Goal: Information Seeking & Learning: Learn about a topic

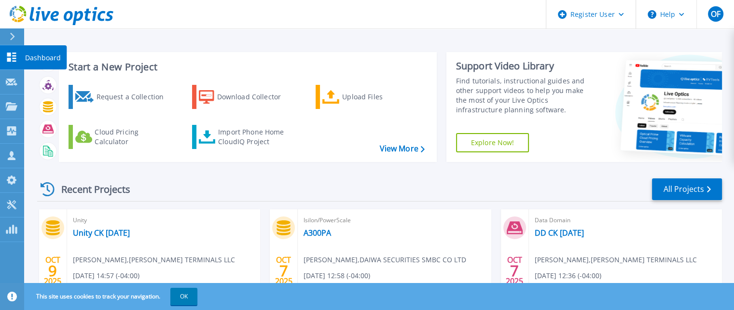
click at [11, 61] on icon at bounding box center [11, 57] width 9 height 9
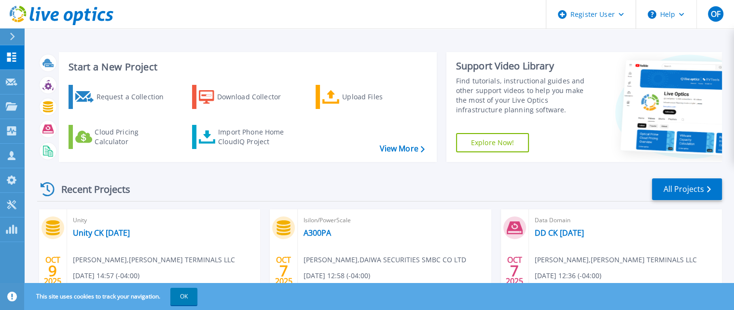
scroll to position [97, 0]
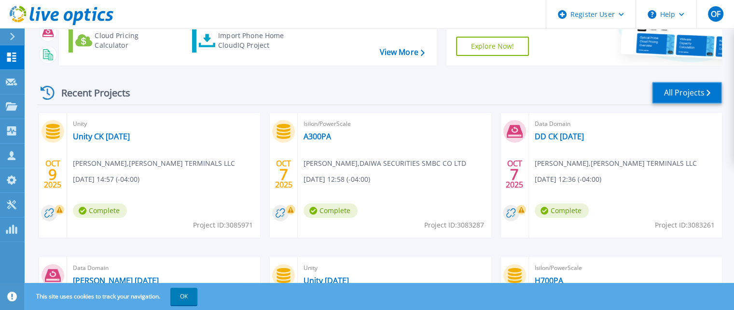
click at [687, 94] on link "All Projects" at bounding box center [687, 93] width 70 height 22
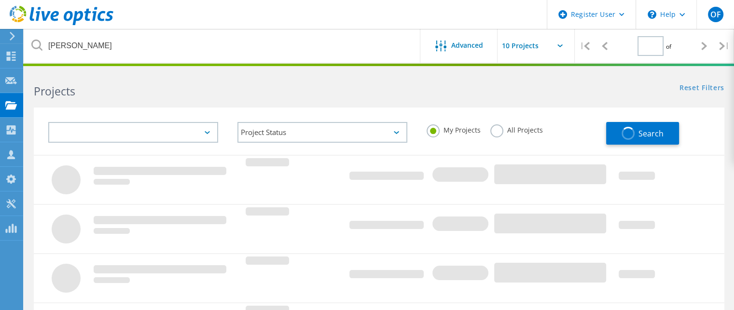
type input "1"
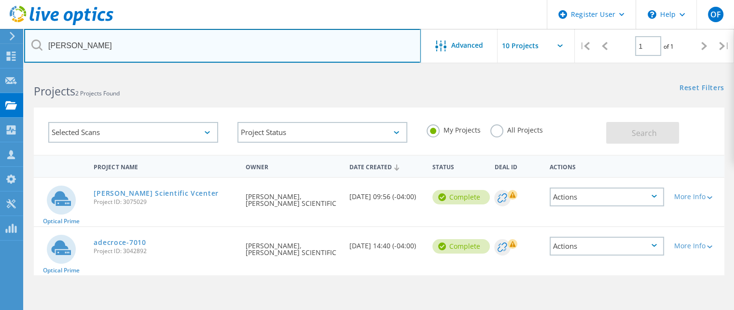
click at [177, 51] on input "anthony" at bounding box center [222, 46] width 397 height 34
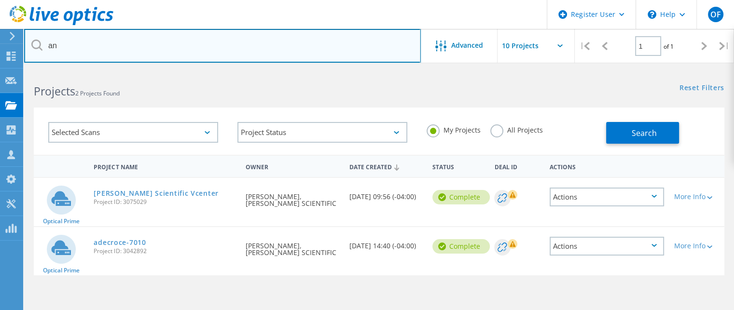
type input "a"
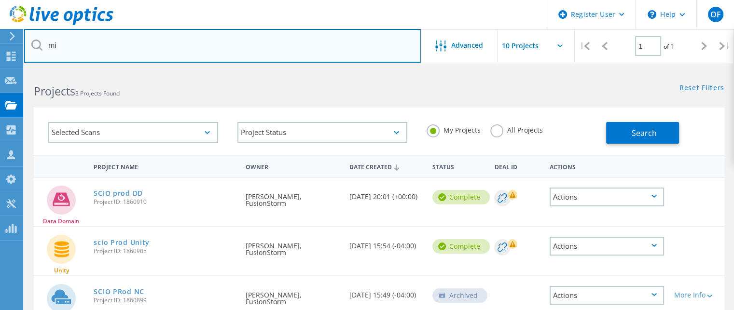
type input "m"
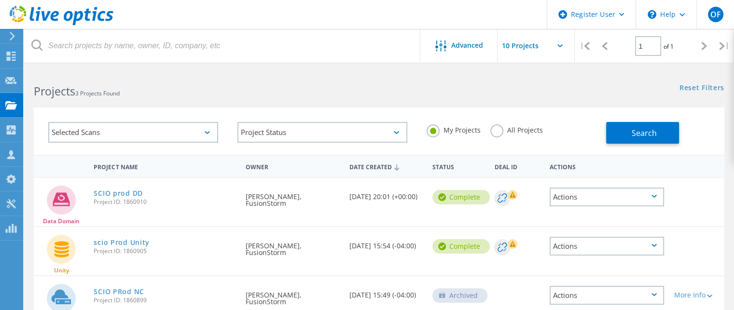
click at [232, 79] on div "Projects 3 Projects Found" at bounding box center [201, 83] width 355 height 26
click at [624, 127] on button "Search" at bounding box center [642, 133] width 73 height 22
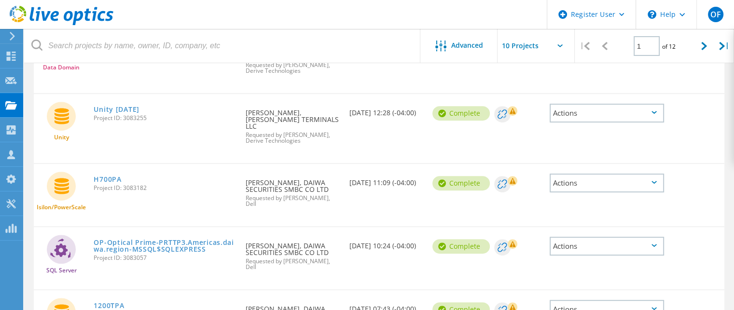
scroll to position [356, 0]
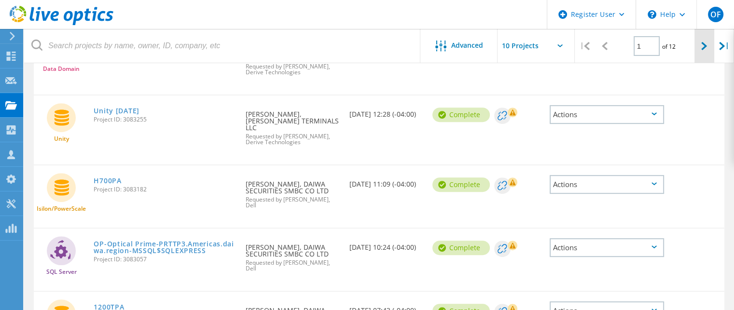
click at [704, 46] on icon at bounding box center [705, 46] width 6 height 8
type input "2"
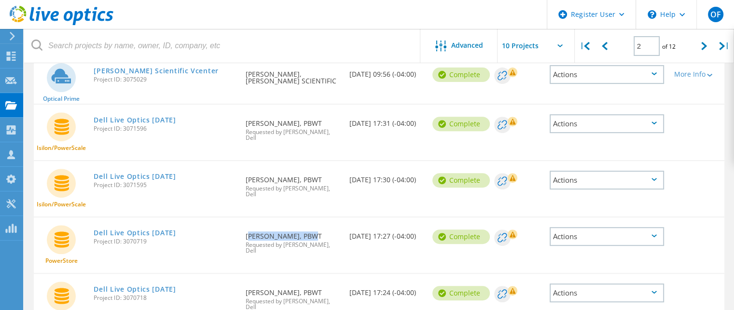
drag, startPoint x: 245, startPoint y: 198, endPoint x: 302, endPoint y: 201, distance: 57.1
click at [302, 218] on div "Requested By Michael Klavansky, PBWT Requested by Obaid Farghani, Dell" at bounding box center [293, 241] width 104 height 46
copy div "Michael Klavansky"
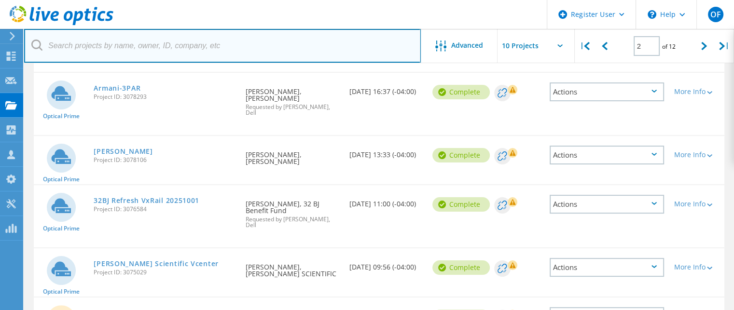
click at [208, 47] on input "text" at bounding box center [222, 46] width 397 height 34
paste input "Michael Klavansky"
type input "Michael Klavansky"
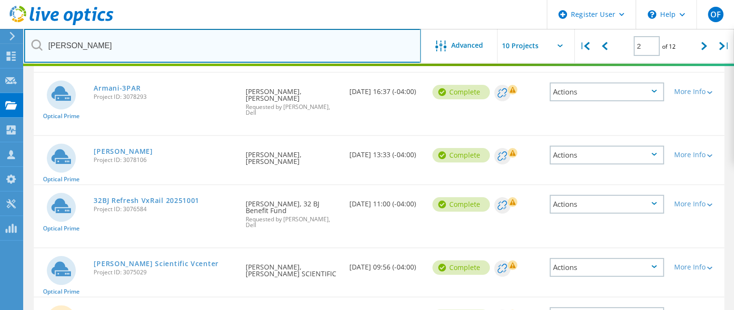
type input "1"
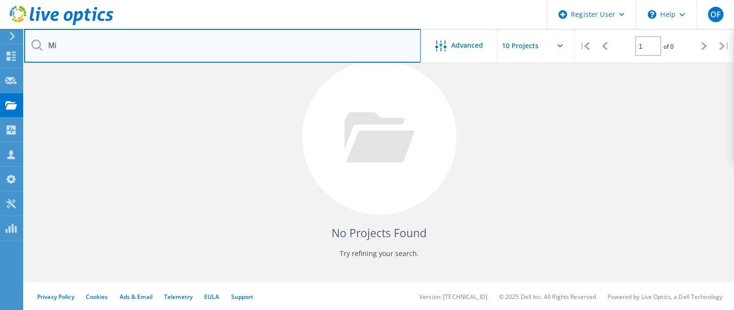
type input "M"
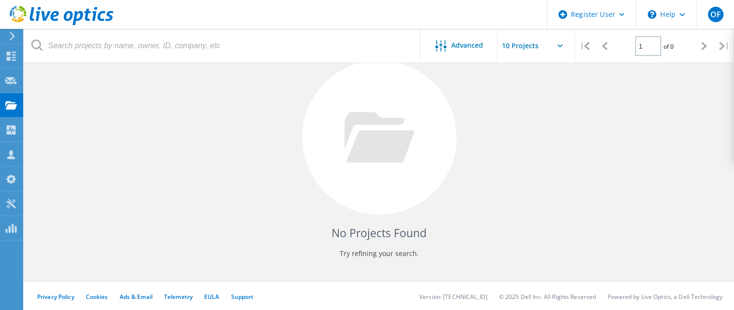
click at [585, 95] on div "No Projects Found Try refining your search." at bounding box center [379, 147] width 691 height 250
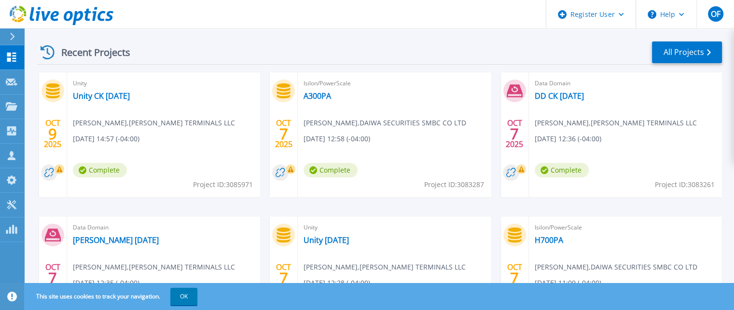
scroll to position [224, 0]
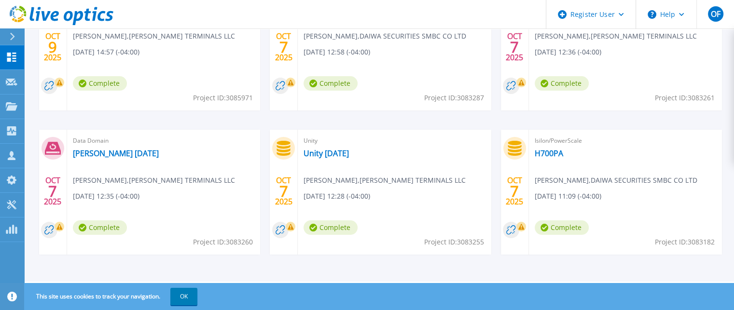
click at [475, 283] on footer "Privacy Policy Cookies Ads & Email Telemetry EULA Support Version: 26.3.10.1 © …" at bounding box center [378, 296] width 711 height 29
click at [513, 289] on div "This site uses cookies to track your navigation. OK" at bounding box center [367, 296] width 734 height 27
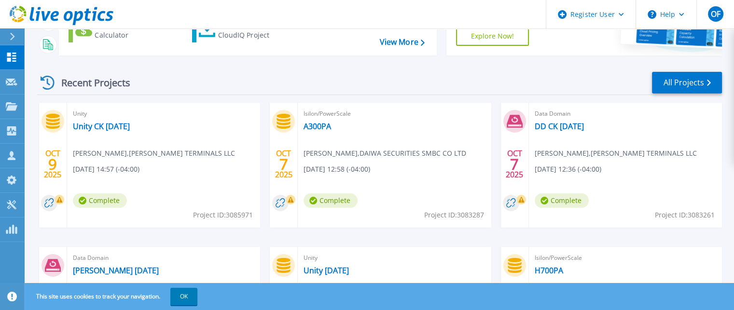
scroll to position [31, 0]
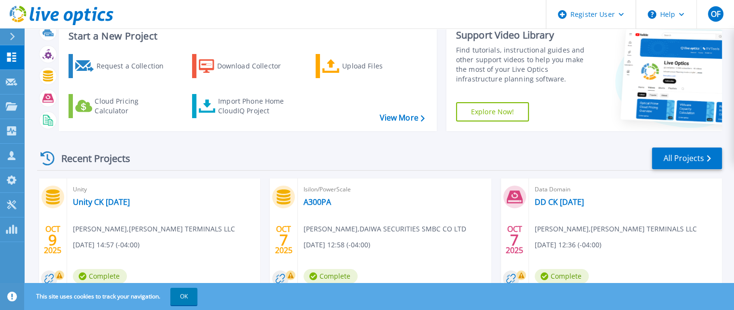
click at [286, 254] on div "OCT 7 2025" at bounding box center [284, 240] width 18 height 35
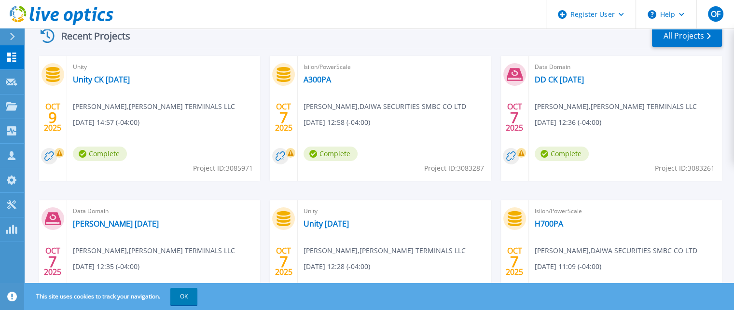
scroll to position [79, 0]
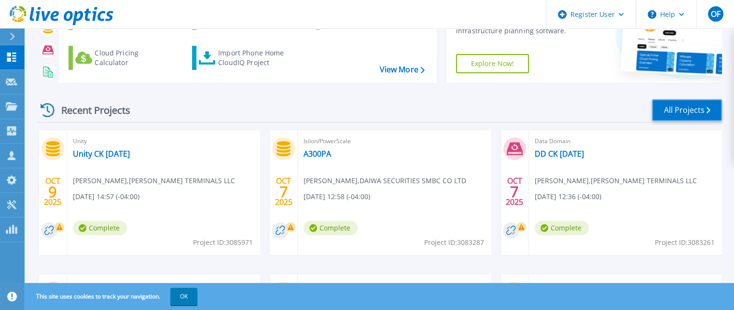
click at [677, 110] on link "All Projects" at bounding box center [687, 110] width 70 height 22
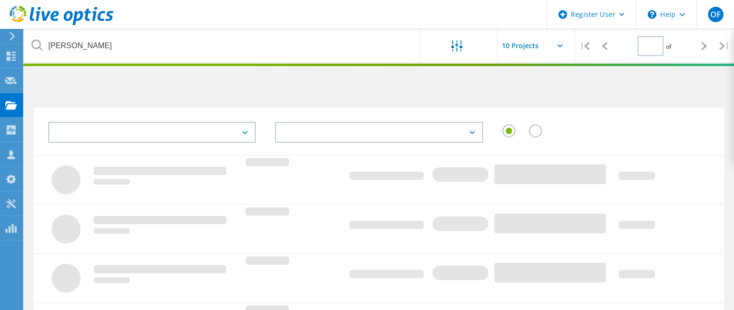
type input "1"
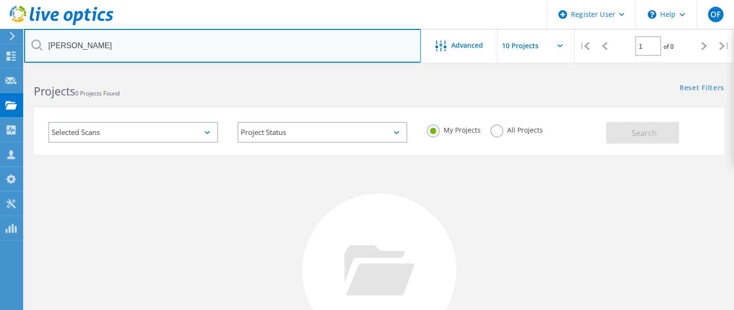
click at [150, 52] on input "Michael Klavansky" at bounding box center [222, 46] width 397 height 34
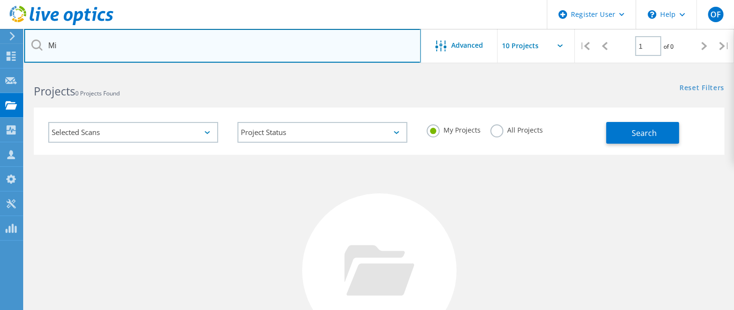
type input "M"
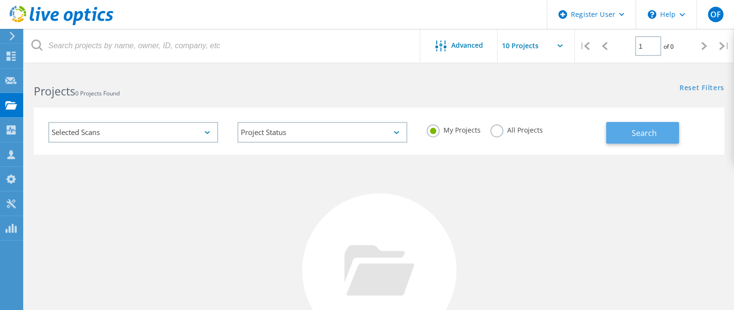
click at [640, 133] on span "Search" at bounding box center [644, 133] width 25 height 11
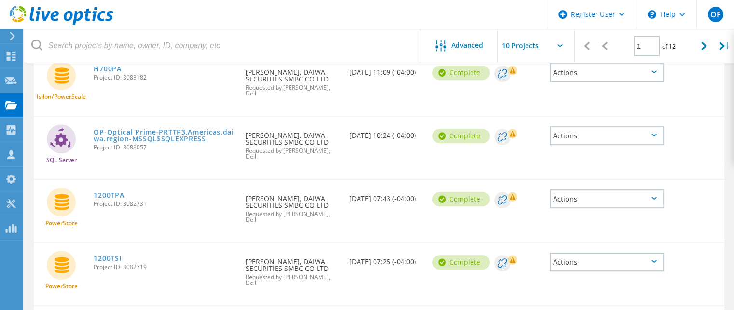
scroll to position [452, 0]
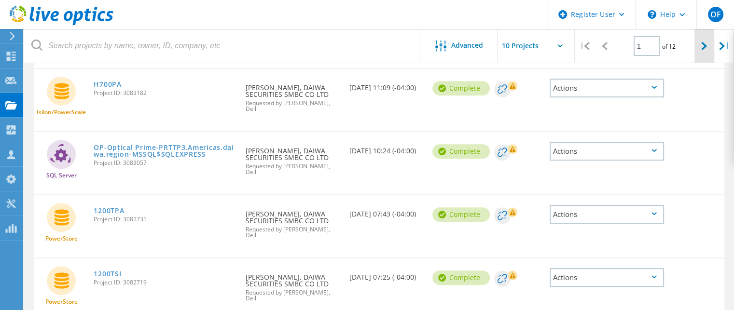
click at [705, 48] on icon at bounding box center [705, 46] width 6 height 8
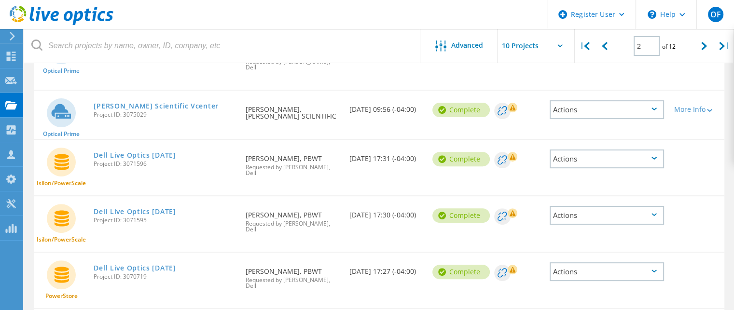
scroll to position [269, 0]
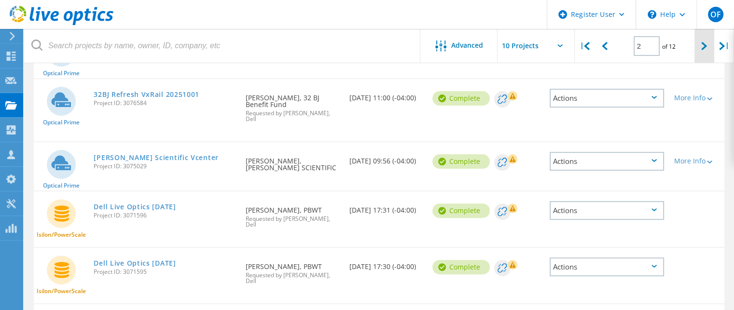
click at [700, 46] on div at bounding box center [705, 46] width 20 height 34
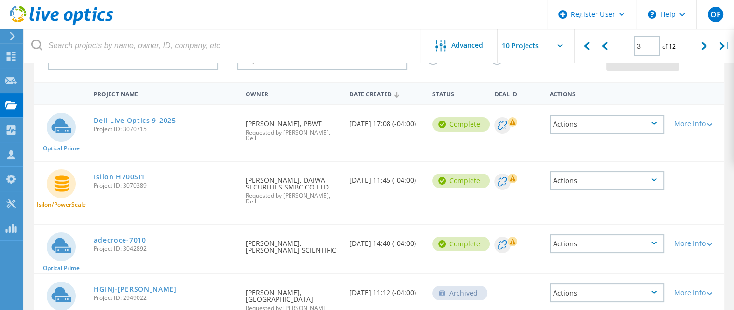
scroll to position [0, 0]
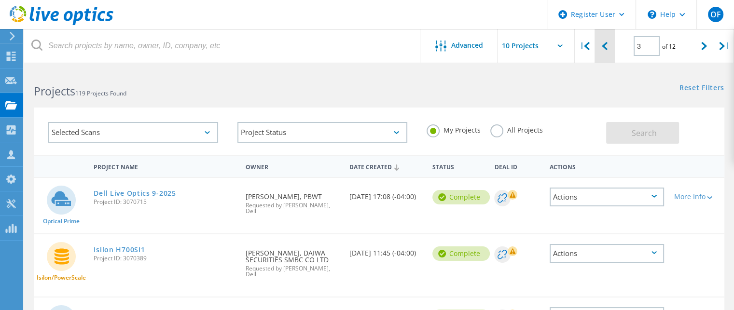
click at [602, 50] on icon at bounding box center [605, 46] width 6 height 8
type input "2"
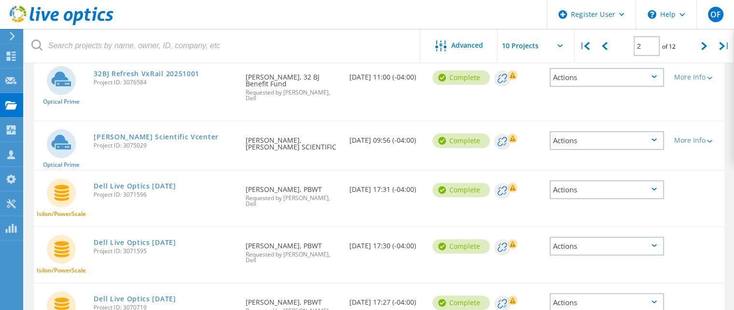
scroll to position [414, 0]
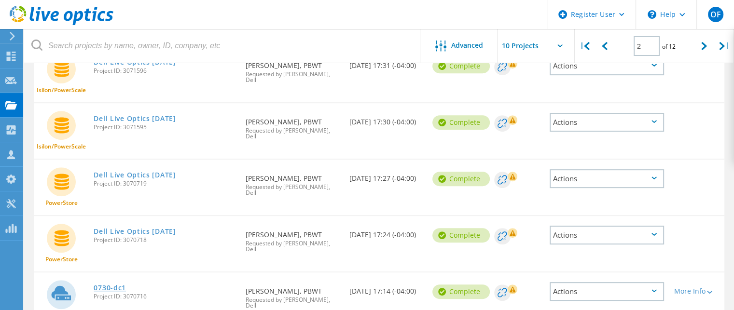
click at [96, 285] on link "0730-dc1" at bounding box center [110, 288] width 32 height 7
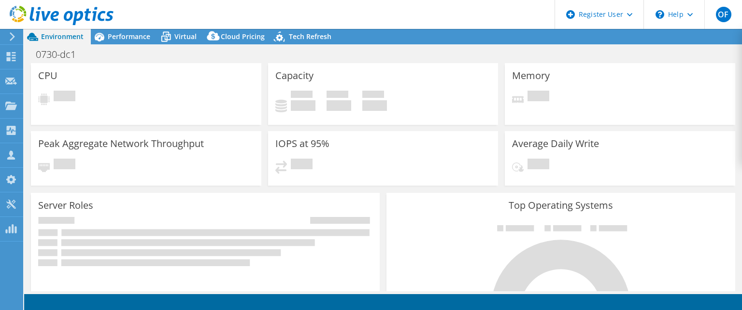
select select "USD"
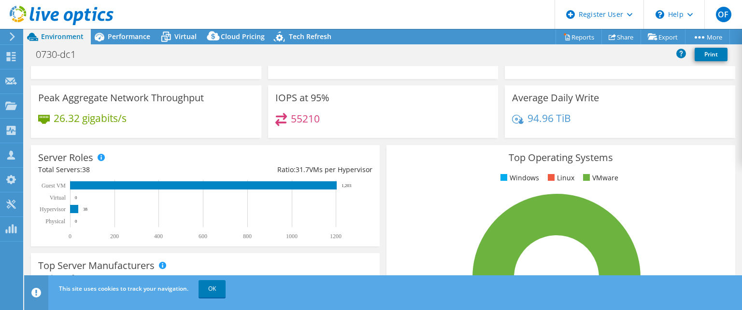
scroll to position [48, 0]
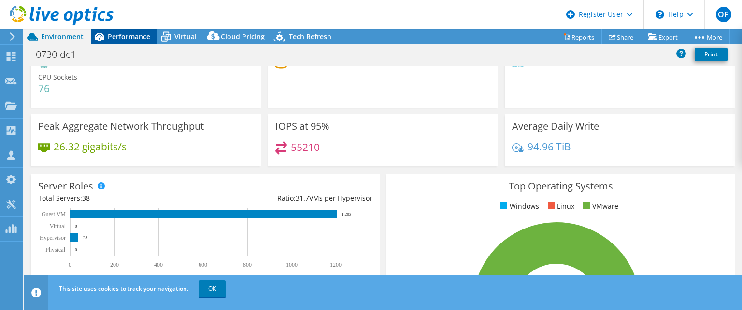
click at [137, 40] on span "Performance" at bounding box center [129, 36] width 42 height 9
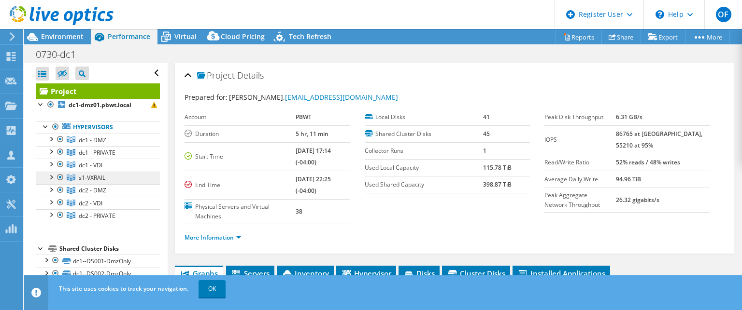
click at [100, 178] on span "s1-VXRAIL" at bounding box center [92, 178] width 27 height 8
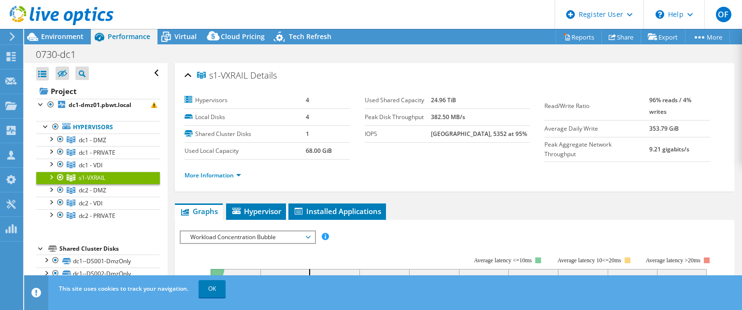
scroll to position [145, 0]
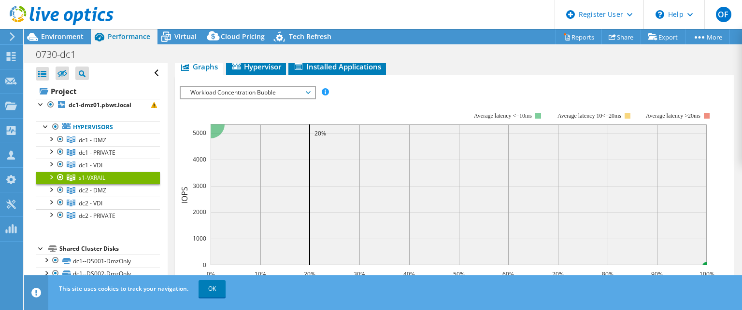
click at [54, 177] on div at bounding box center [51, 177] width 10 height 10
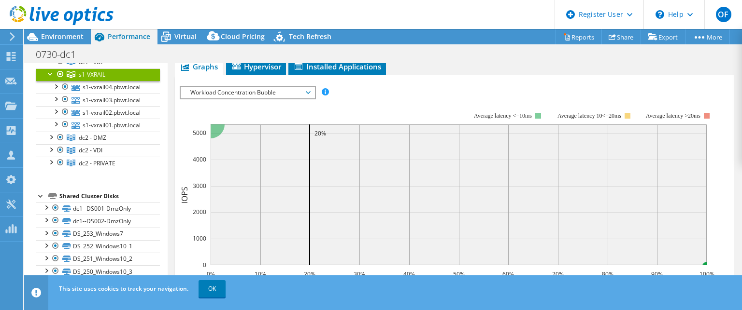
scroll to position [48, 0]
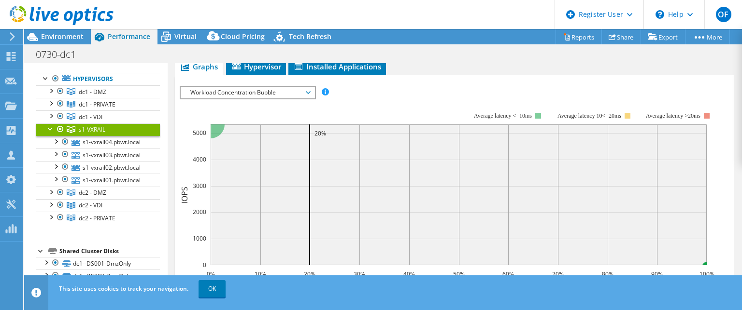
click at [92, 127] on span "s1-VXRAIL" at bounding box center [92, 130] width 27 height 8
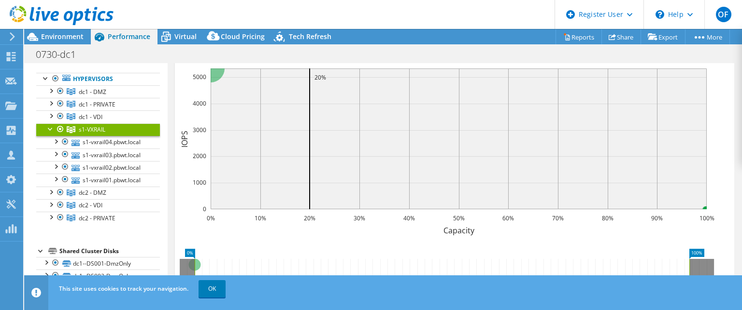
scroll to position [145, 0]
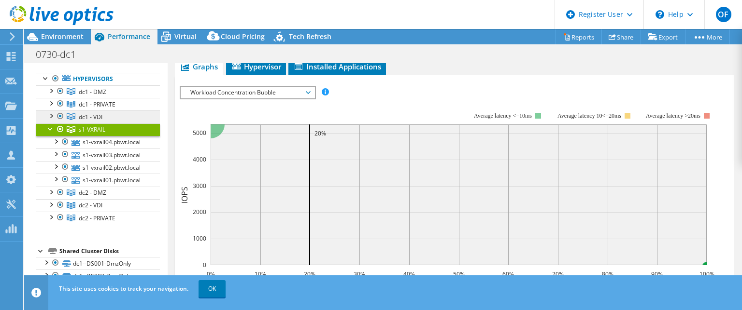
click at [102, 116] on link "dc1 - VDI" at bounding box center [98, 117] width 124 height 13
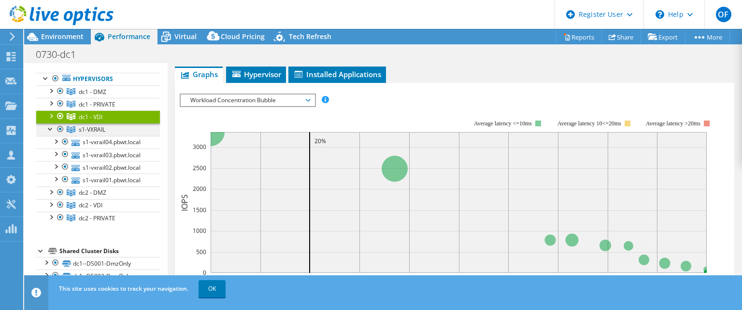
click at [48, 130] on div at bounding box center [51, 129] width 10 height 10
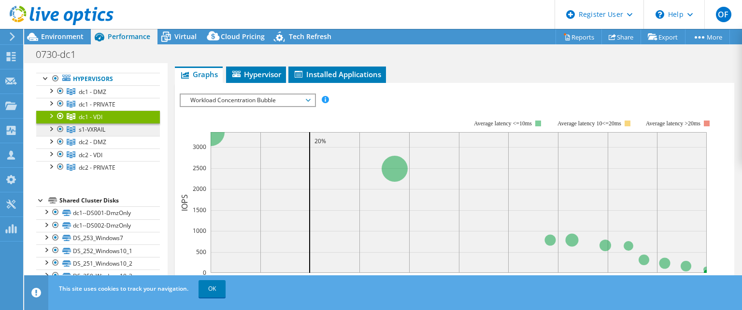
click at [87, 127] on span "s1-VXRAIL" at bounding box center [92, 130] width 27 height 8
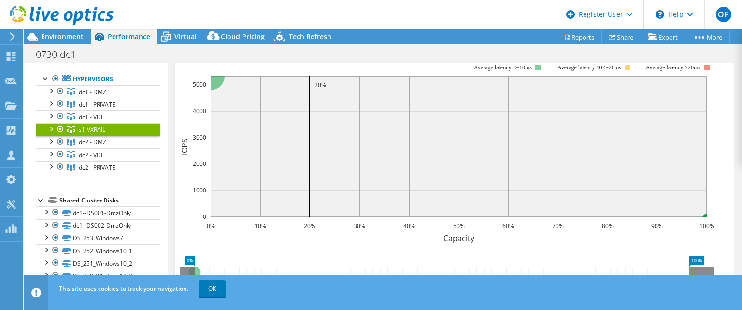
scroll to position [48, 0]
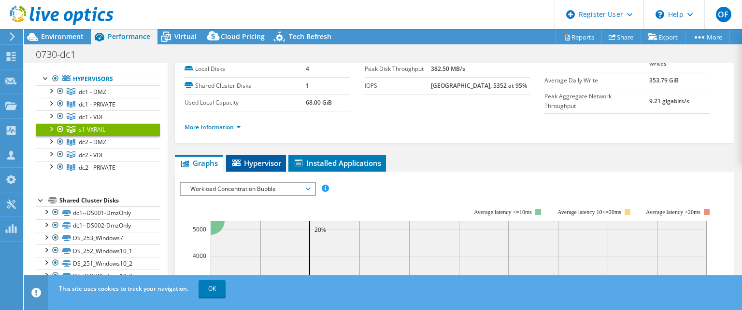
click at [267, 160] on span "Hypervisor" at bounding box center [256, 163] width 50 height 10
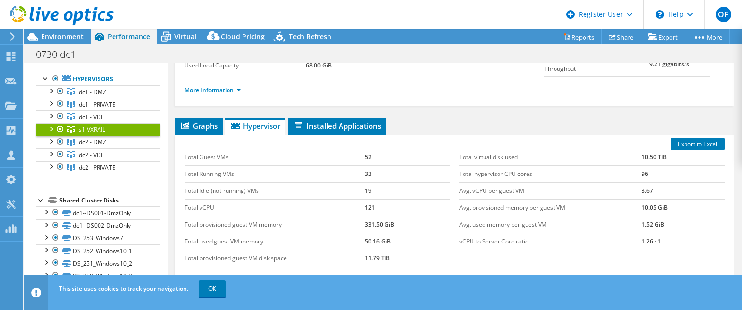
scroll to position [97, 0]
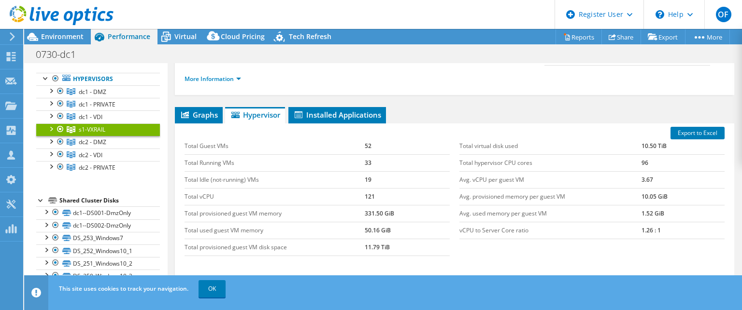
click at [52, 128] on div at bounding box center [51, 129] width 10 height 10
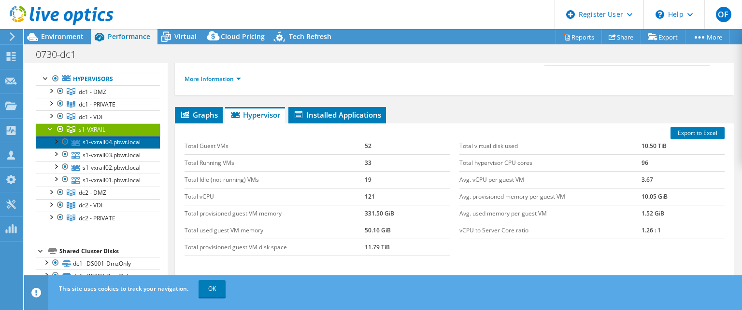
click at [99, 149] on link "s1-vxrail04.pbwt.local" at bounding box center [98, 142] width 124 height 13
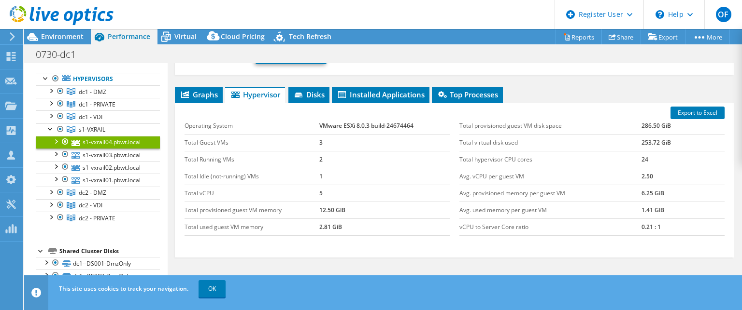
scroll to position [145, 0]
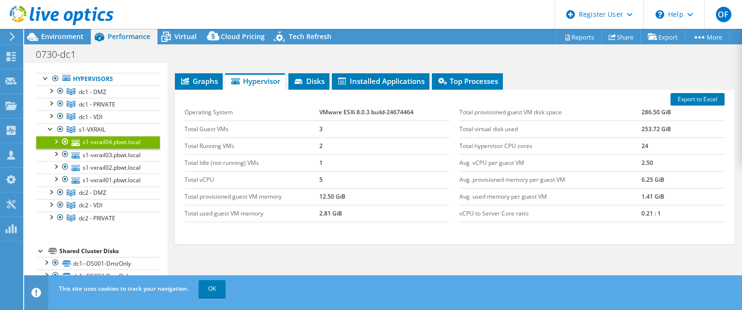
click at [98, 149] on link "s1-vxrail04.pbwt.local" at bounding box center [98, 142] width 124 height 13
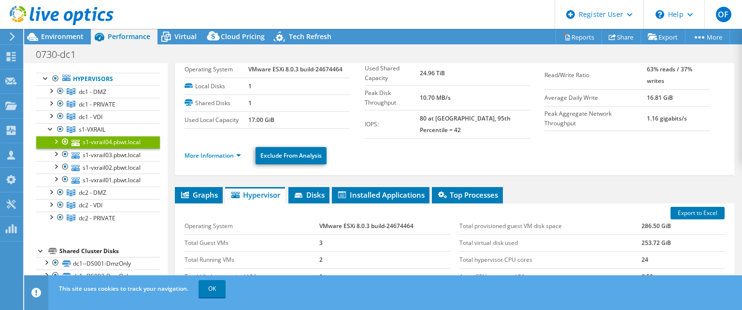
scroll to position [0, 0]
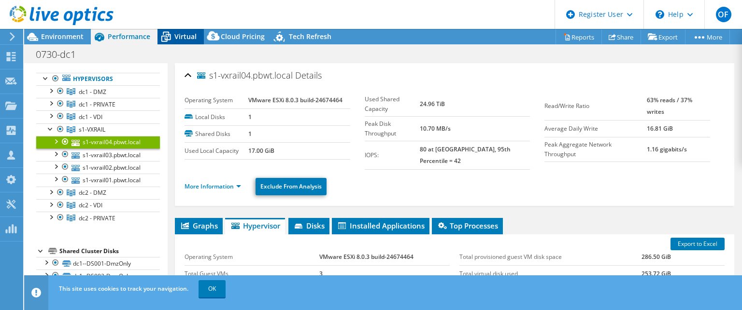
click at [185, 38] on span "Virtual" at bounding box center [185, 36] width 22 height 9
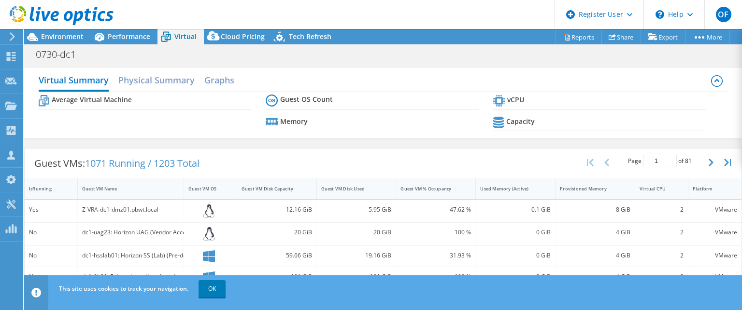
scroll to position [79, 0]
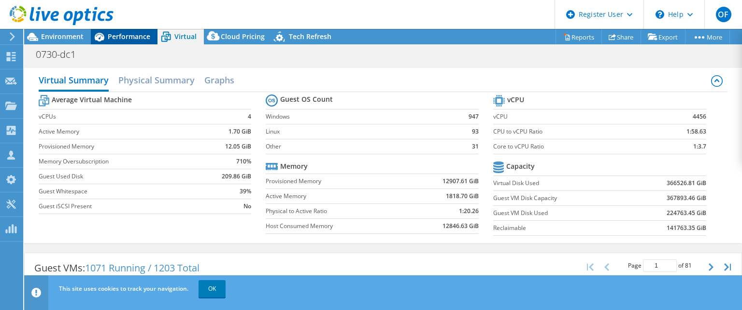
click at [120, 35] on span "Performance" at bounding box center [129, 36] width 42 height 9
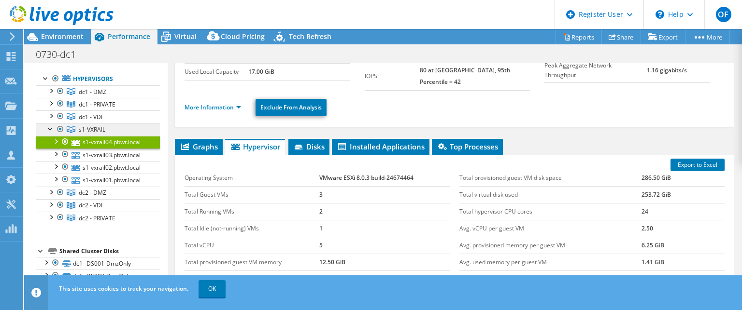
click at [81, 130] on span "s1-VXRAIL" at bounding box center [92, 130] width 27 height 8
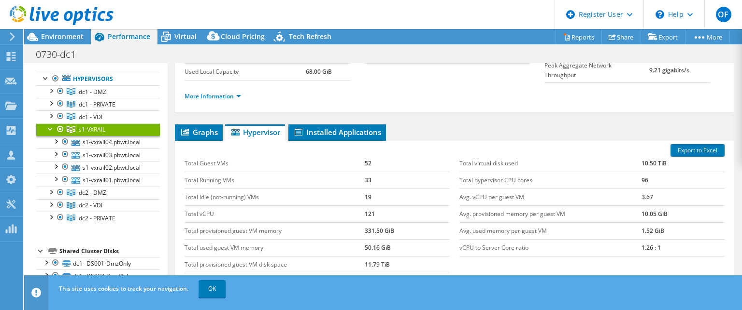
click at [50, 130] on div at bounding box center [51, 129] width 10 height 10
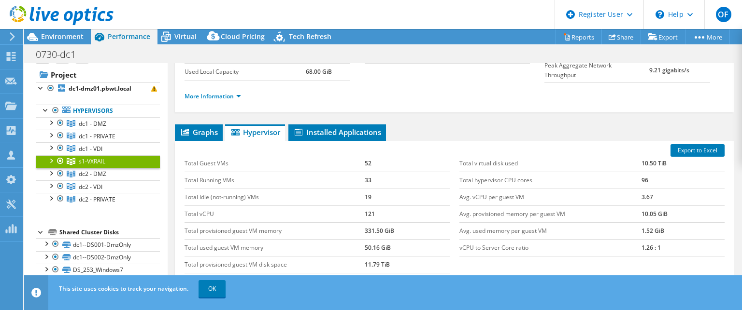
scroll to position [0, 0]
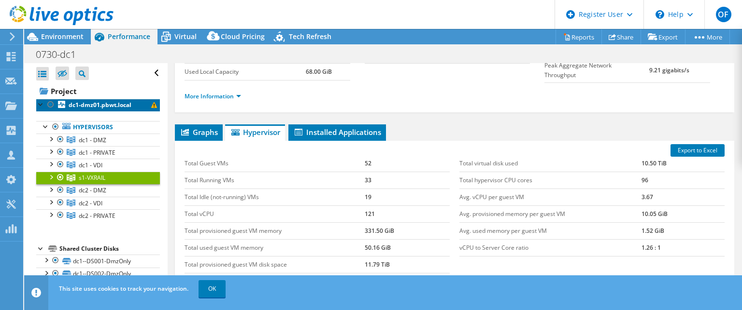
click at [97, 108] on b "dc1-dmz01.pbwt.local" at bounding box center [100, 105] width 63 height 8
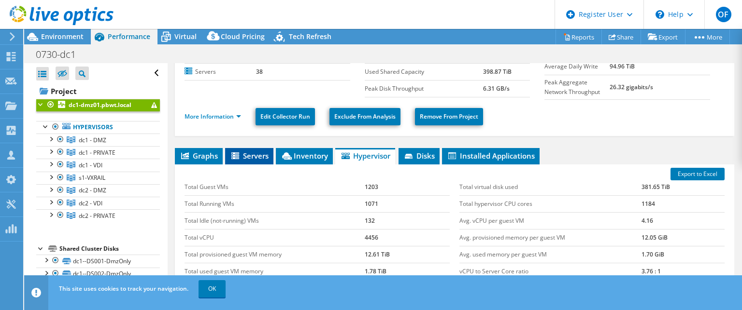
click at [245, 152] on span "Servers" at bounding box center [249, 156] width 39 height 10
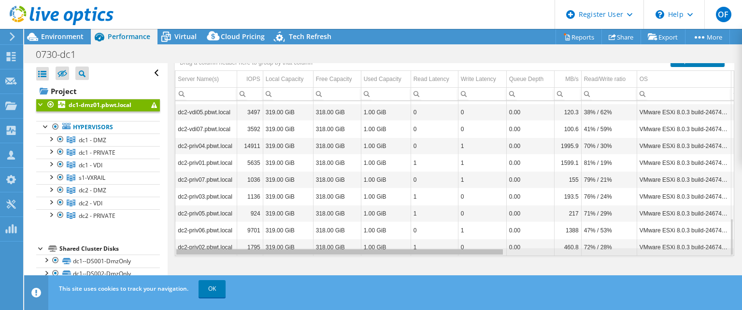
drag, startPoint x: 477, startPoint y: 251, endPoint x: 351, endPoint y: 248, distance: 126.1
click at [377, 275] on body "OF Dell User Obaid Farghani Obaid.Farghani@dell.com Dell My Profile Log Out \n …" at bounding box center [371, 155] width 742 height 310
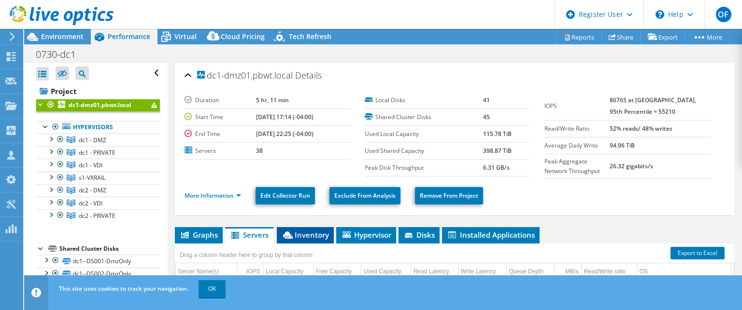
click at [304, 235] on span "Inventory" at bounding box center [305, 235] width 47 height 10
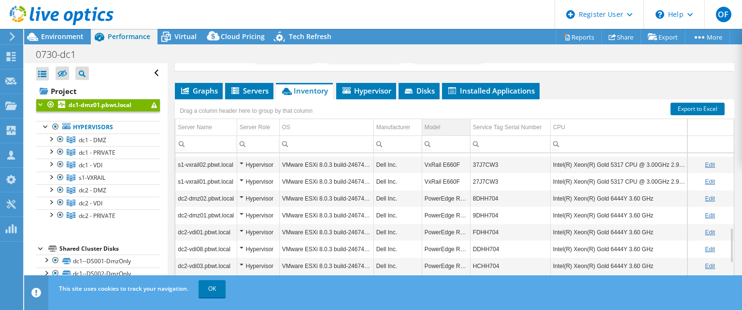
click at [436, 127] on div "Model" at bounding box center [432, 128] width 16 height 12
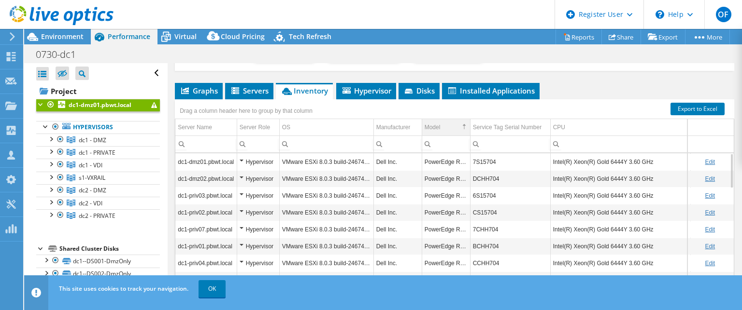
click at [436, 127] on div "Model" at bounding box center [432, 128] width 16 height 12
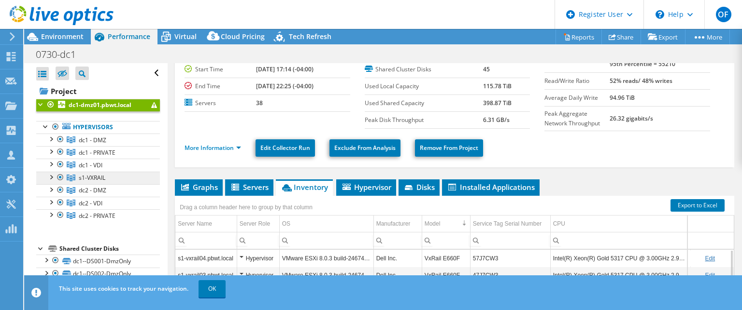
click at [84, 178] on span "s1-VXRAIL" at bounding box center [92, 178] width 27 height 8
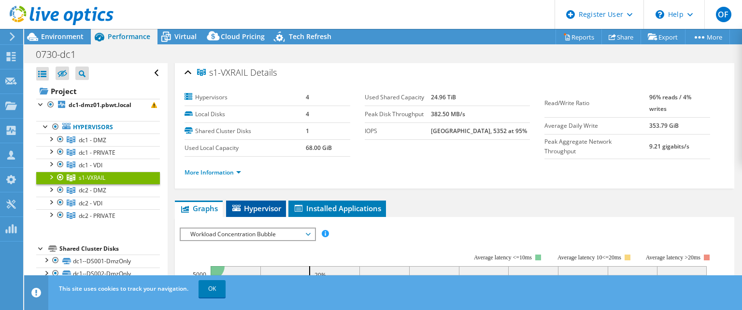
click at [262, 201] on li "Hypervisor" at bounding box center [256, 209] width 60 height 16
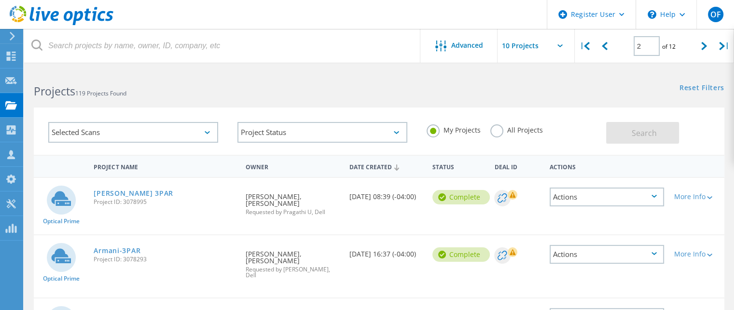
scroll to position [414, 0]
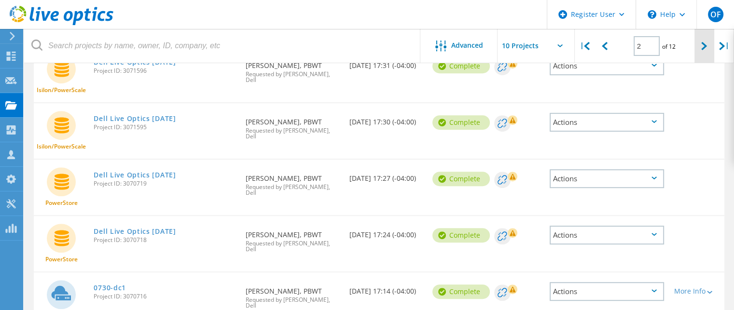
click at [702, 46] on icon at bounding box center [705, 46] width 6 height 8
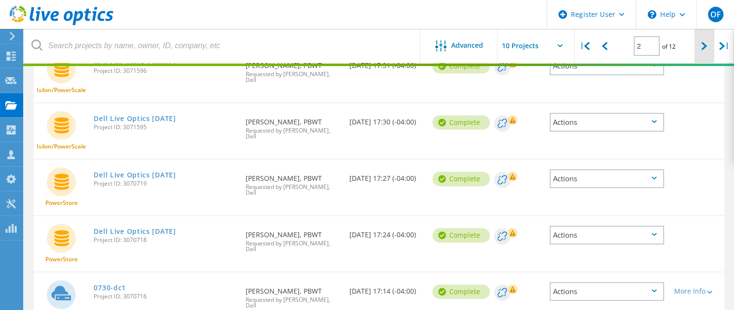
type input "3"
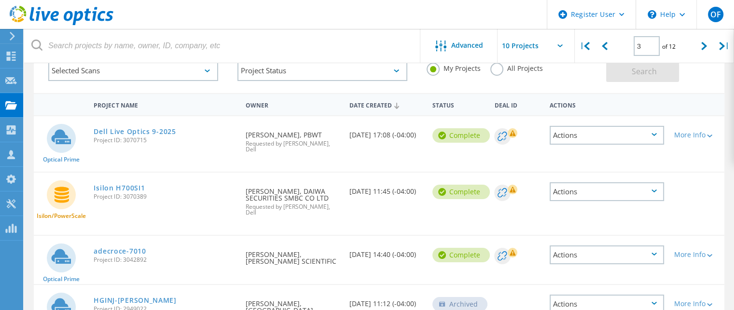
scroll to position [0, 0]
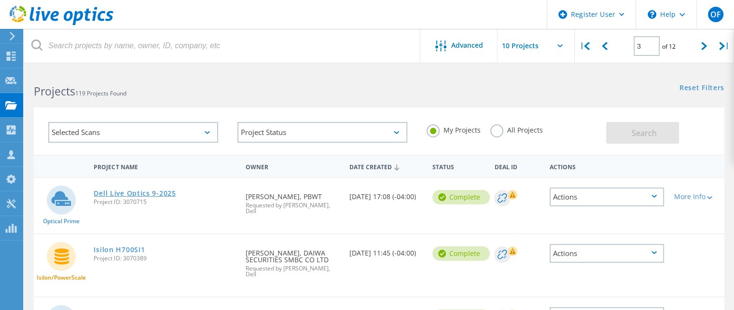
click at [151, 193] on link "Dell Live Optics 9-2025" at bounding box center [135, 193] width 82 height 7
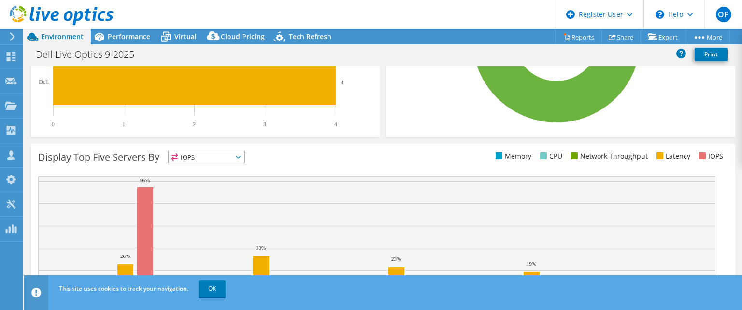
scroll to position [145, 0]
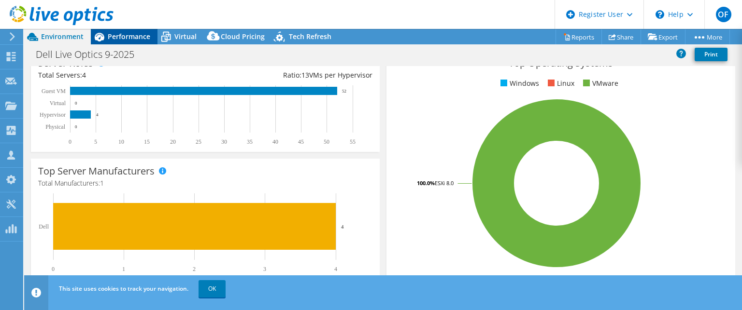
click at [126, 36] on span "Performance" at bounding box center [129, 36] width 42 height 9
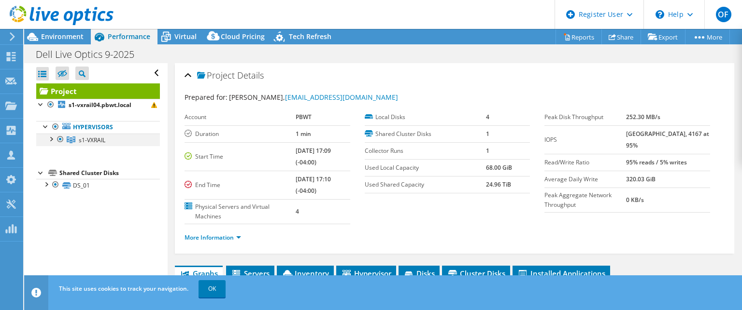
click at [52, 141] on div at bounding box center [51, 139] width 10 height 10
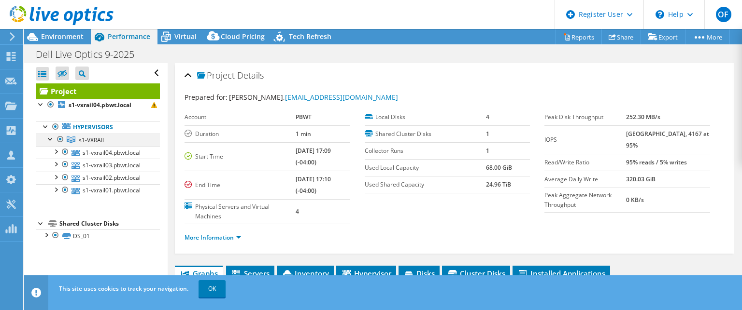
click at [50, 139] on div at bounding box center [51, 139] width 10 height 10
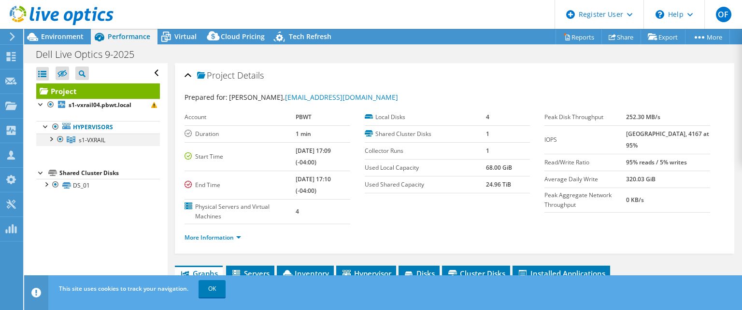
click at [50, 139] on div at bounding box center [51, 139] width 10 height 10
